Goal: Navigation & Orientation: Find specific page/section

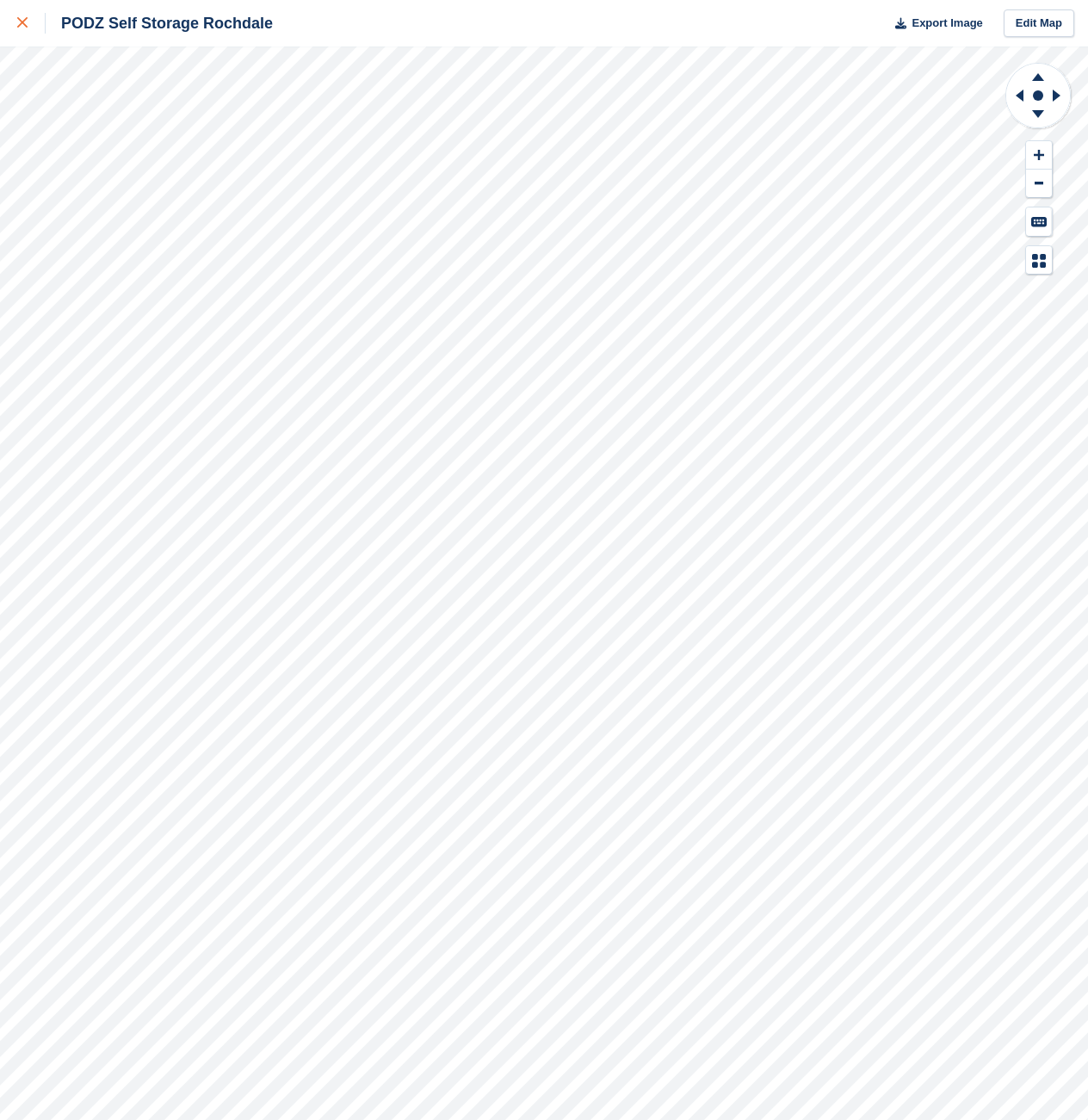
click at [31, 26] on div at bounding box center [31, 23] width 29 height 21
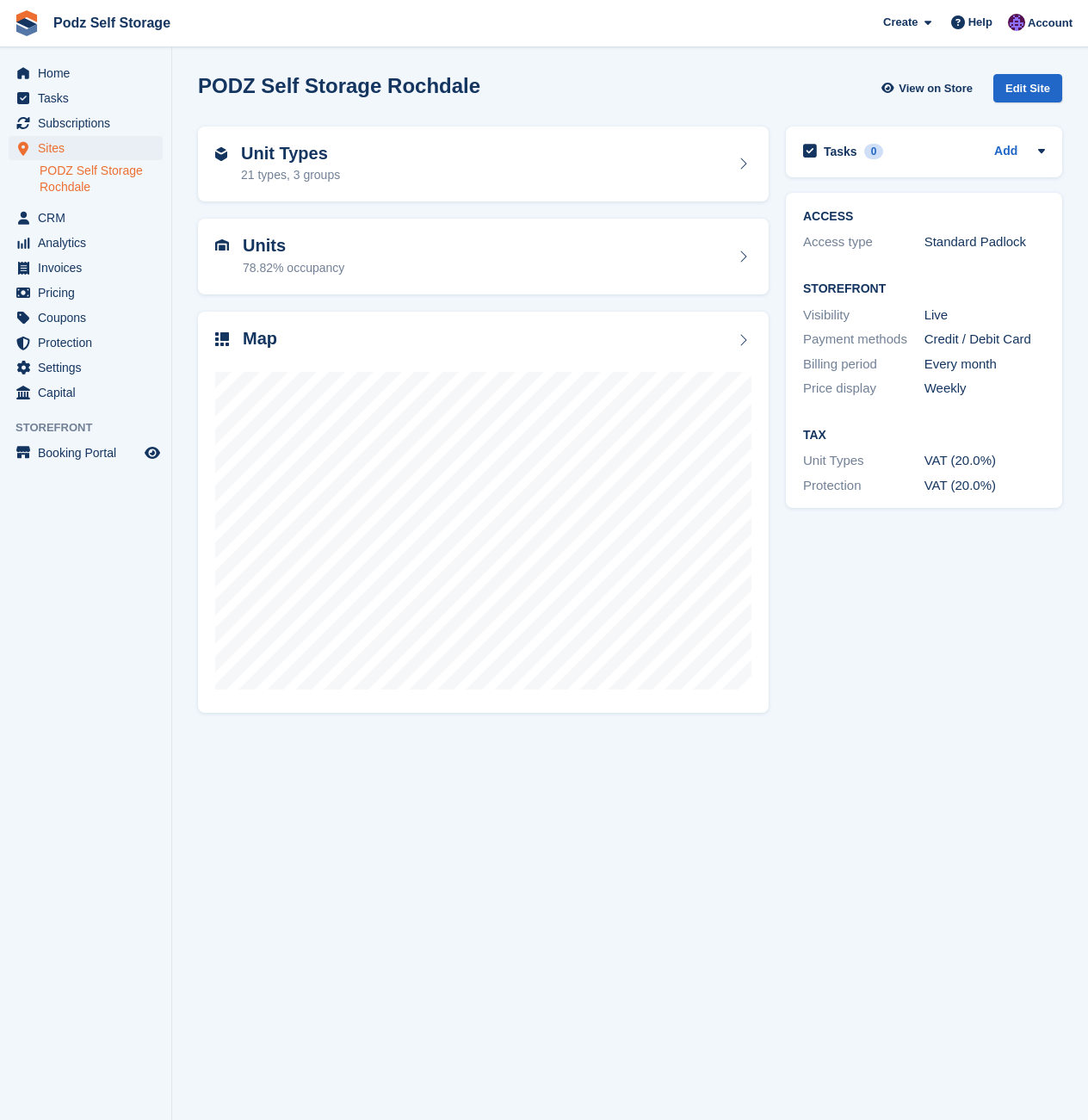
click at [709, 953] on section "PODZ Self Storage Rochdale View on Store Edit Site Unit Types 21 types, 3 group…" at bounding box center [630, 560] width 916 height 1120
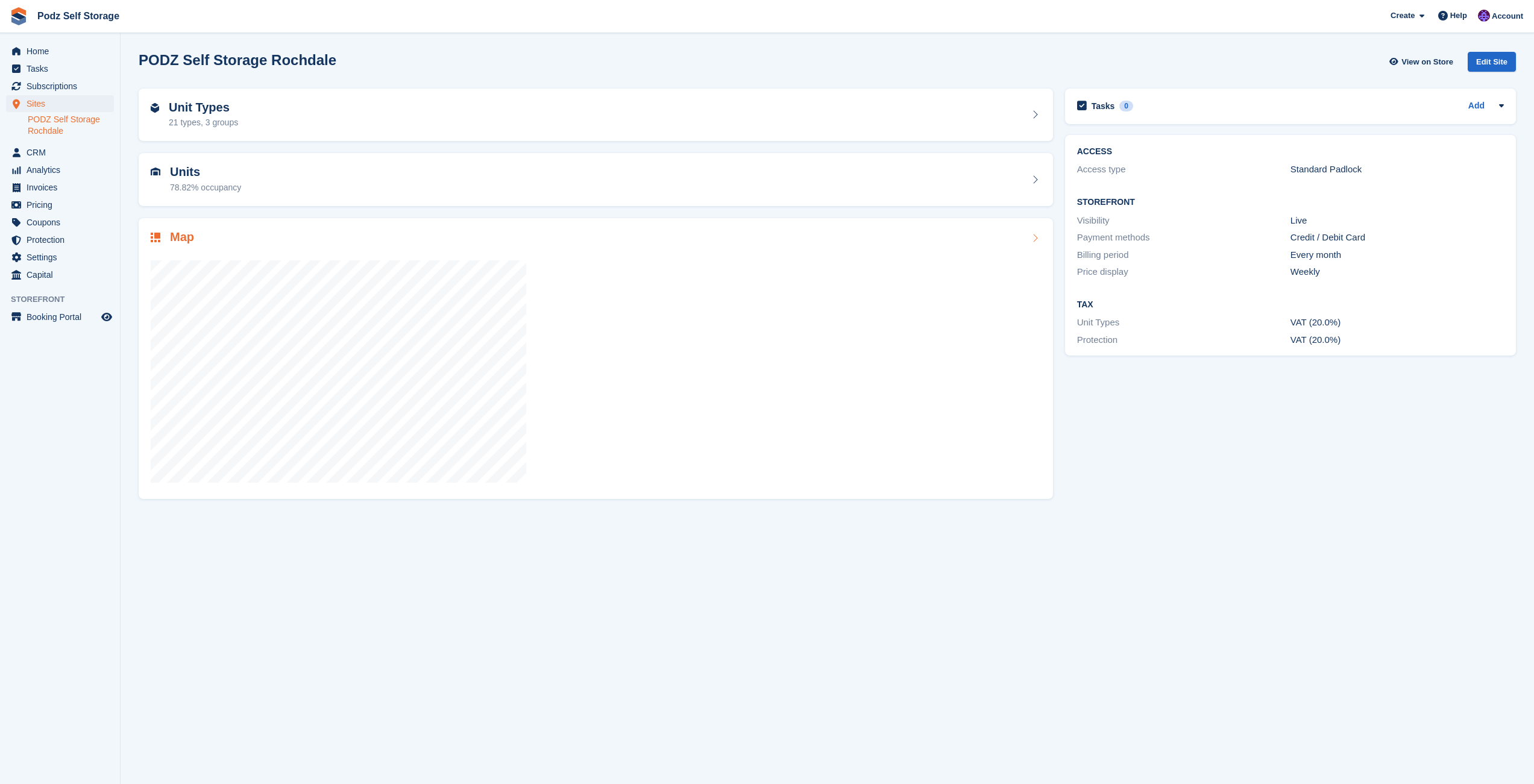
click at [761, 367] on div at bounding box center [596, 374] width 890 height 227
